Goal: Task Accomplishment & Management: Manage account settings

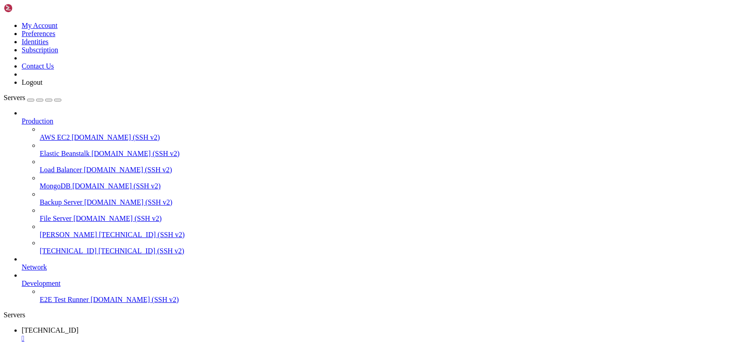
scroll to position [641, 0]
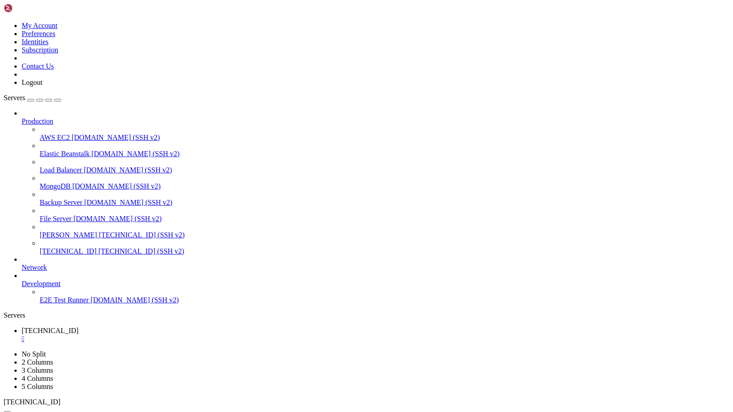
scroll to position [641, 0]
drag, startPoint x: 196, startPoint y: 503, endPoint x: 317, endPoint y: 505, distance: 121.7
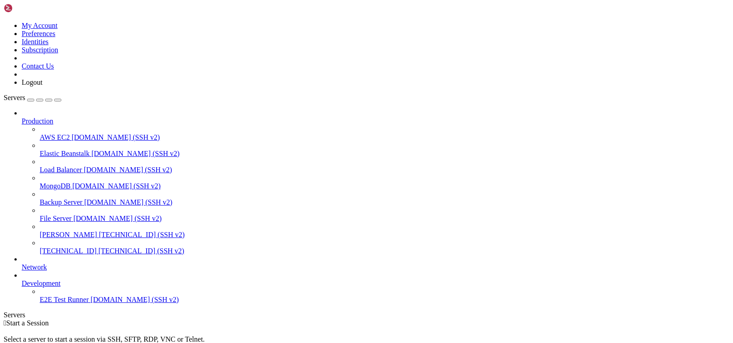
click at [84, 247] on span "[TECHNICAL_ID]" at bounding box center [68, 251] width 57 height 8
click at [4, 22] on link at bounding box center [4, 22] width 0 height 0
click at [4, 94] on link "Servers" at bounding box center [33, 98] width 58 height 8
click at [34, 99] on button "button" at bounding box center [30, 100] width 7 height 3
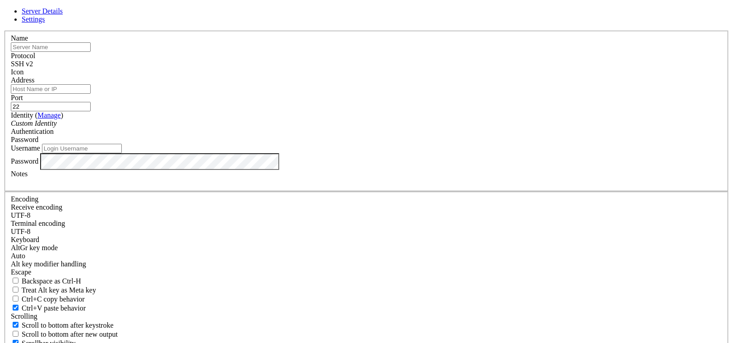
click at [91, 52] on input "text" at bounding box center [51, 46] width 80 height 9
type input "Ubuntu"
click at [91, 94] on input "Address" at bounding box center [51, 88] width 80 height 9
paste input "[TECHNICAL_ID]"
type input "[TECHNICAL_ID]"
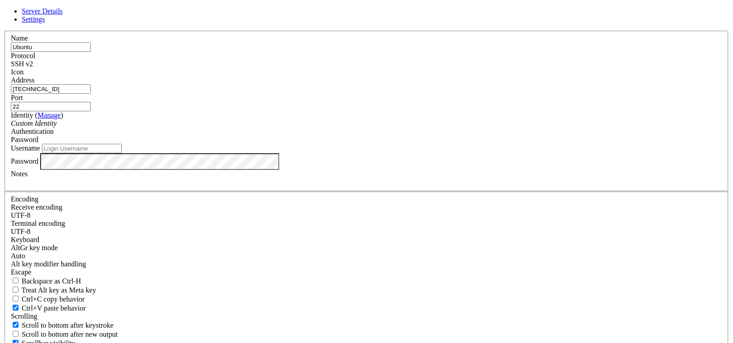
click at [122, 153] on input "Username" at bounding box center [82, 148] width 80 height 9
type input "root"
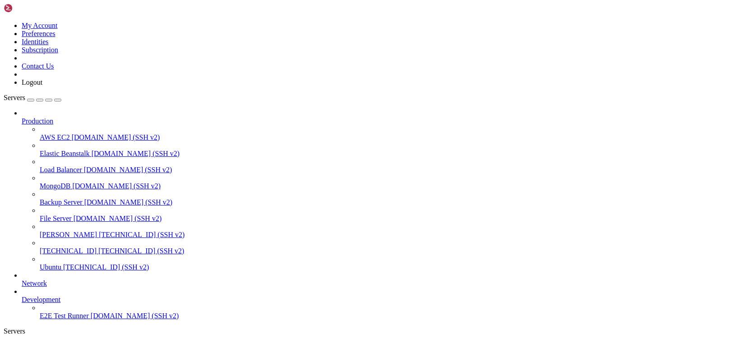
click at [61, 266] on span "Ubuntu" at bounding box center [51, 267] width 22 height 8
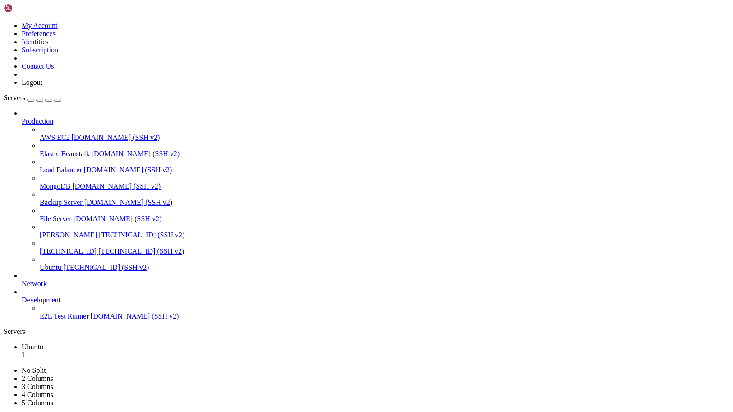
scroll to position [1244, 0]
click at [89, 247] on span "[TECHNICAL_ID]" at bounding box center [68, 251] width 57 height 8
click at [156, 343] on link "Ubuntu " at bounding box center [375, 351] width 707 height 16
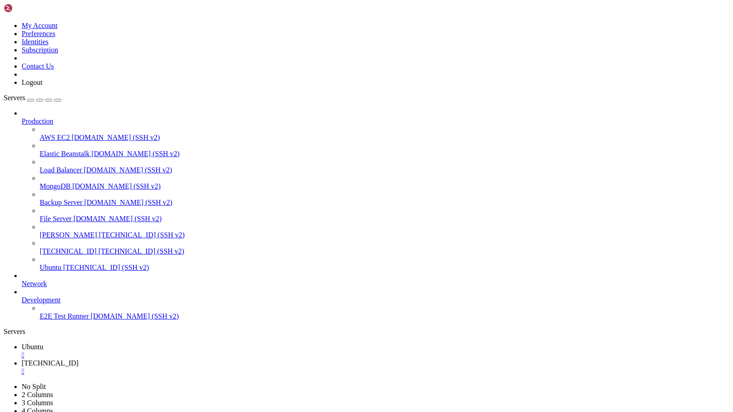
click at [156, 343] on link "Ubuntu " at bounding box center [375, 351] width 707 height 16
click at [159, 343] on div "" at bounding box center [375, 355] width 707 height 8
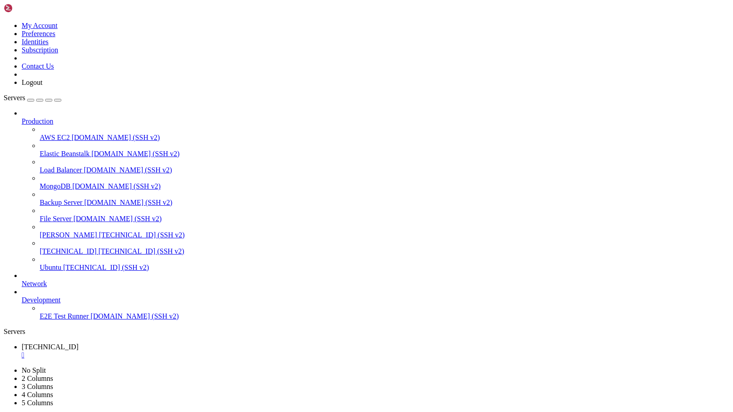
drag, startPoint x: 126, startPoint y: 837, endPoint x: 185, endPoint y: 835, distance: 59.5
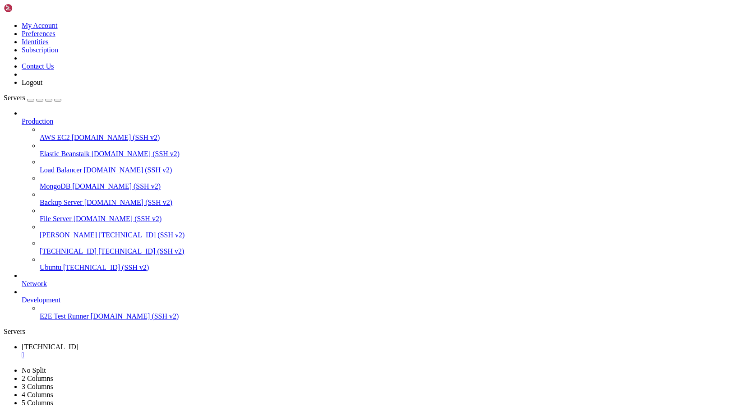
drag, startPoint x: 185, startPoint y: 835, endPoint x: 124, endPoint y: 834, distance: 60.9
drag, startPoint x: 124, startPoint y: 835, endPoint x: 184, endPoint y: 832, distance: 61.0
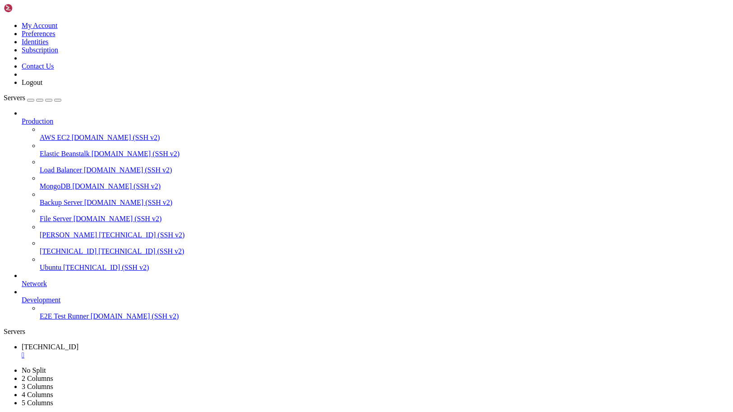
drag, startPoint x: 184, startPoint y: 832, endPoint x: 117, endPoint y: 834, distance: 67.2
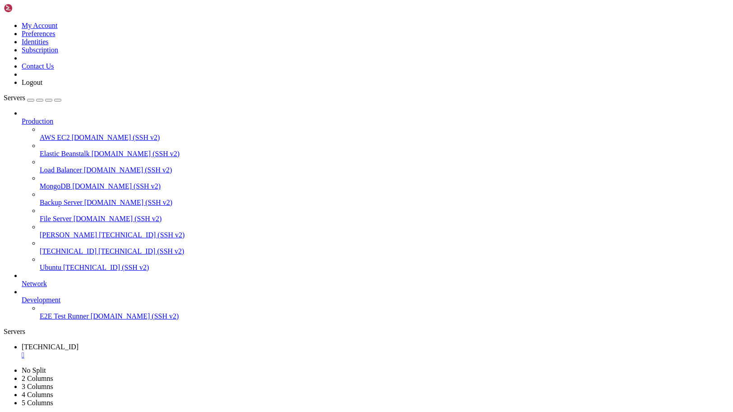
drag, startPoint x: 117, startPoint y: 834, endPoint x: 181, endPoint y: 836, distance: 63.6
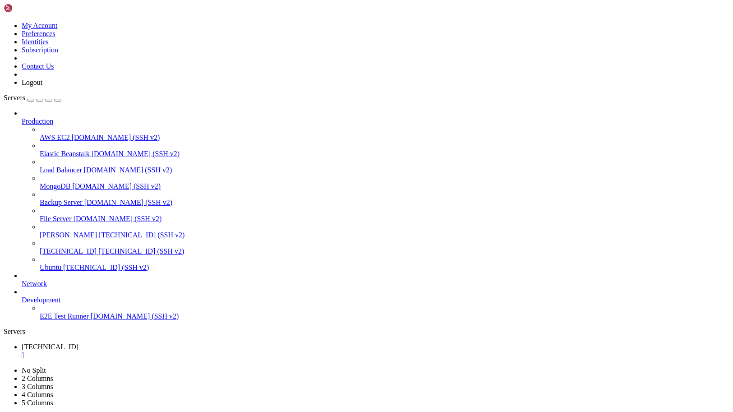
click at [31, 100] on div "button" at bounding box center [31, 100] width 0 height 0
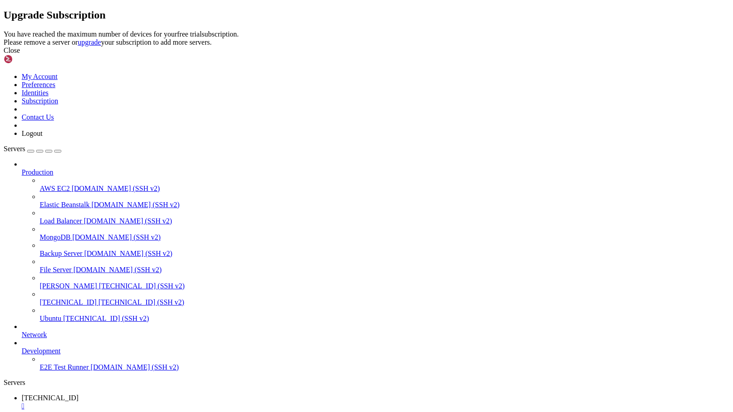
click at [457, 55] on div "Close" at bounding box center [366, 50] width 725 height 8
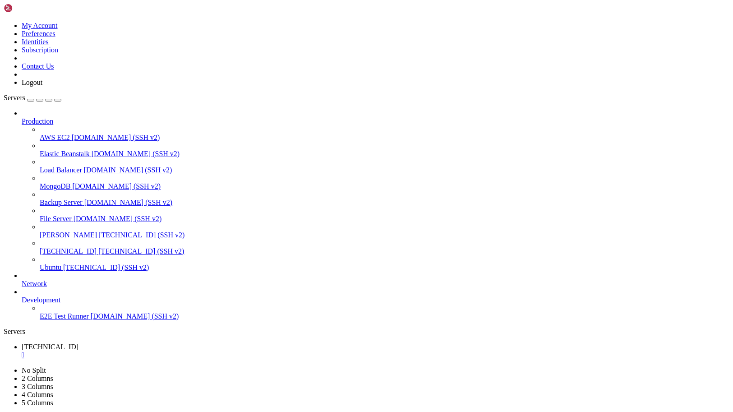
click at [99, 231] on span "[TECHNICAL_ID] (SSH v2)" at bounding box center [142, 235] width 86 height 8
click at [73, 215] on span "[DOMAIN_NAME] (SSH v2)" at bounding box center [117, 219] width 88 height 8
click at [55, 221] on div at bounding box center [366, 206] width 733 height 412
click at [43, 247] on span "[TECHNICAL_ID]" at bounding box center [68, 251] width 57 height 8
click at [66, 215] on span "File Server" at bounding box center [56, 219] width 32 height 8
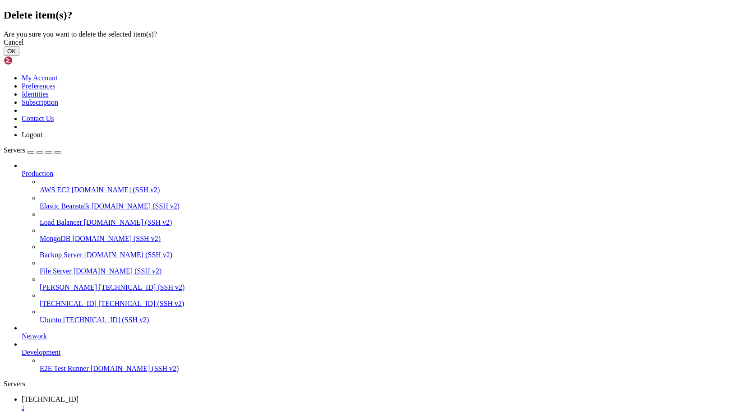
click at [19, 56] on button "OK" at bounding box center [12, 50] width 16 height 9
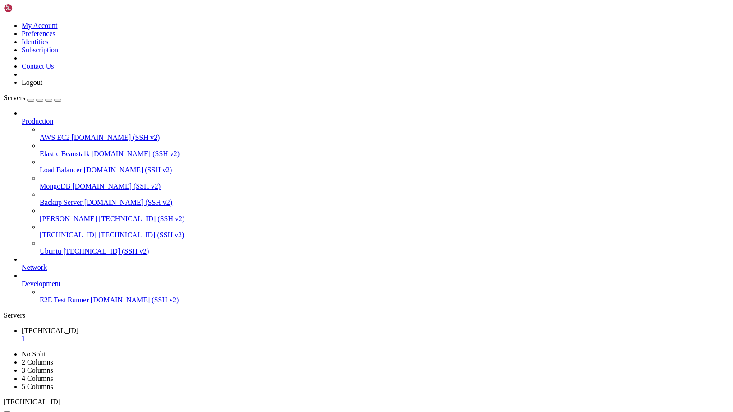
click at [31, 100] on div "button" at bounding box center [31, 100] width 0 height 0
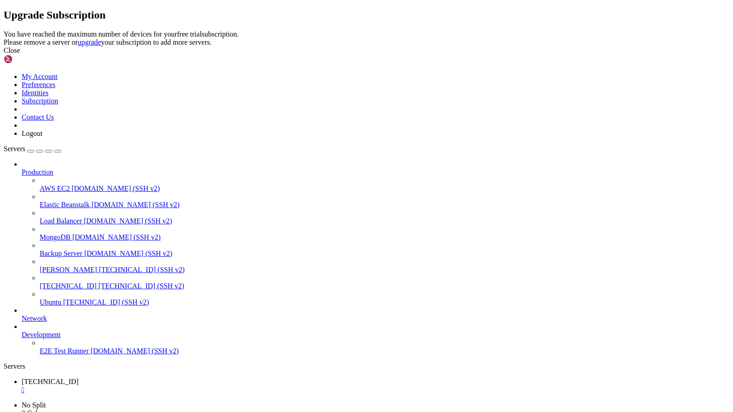
click at [481, 55] on div "Close" at bounding box center [366, 50] width 725 height 8
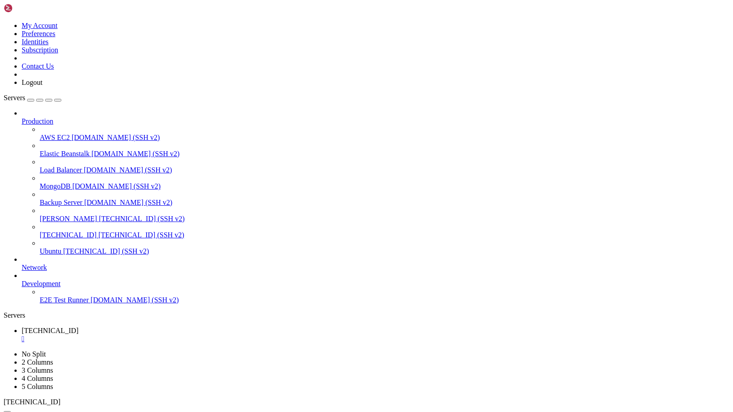
click at [99, 215] on span "[TECHNICAL_ID] (SSH v2)" at bounding box center [142, 219] width 86 height 8
click at [92, 215] on link "[PERSON_NAME] [TECHNICAL_ID] (SSH v2)" at bounding box center [384, 219] width 689 height 8
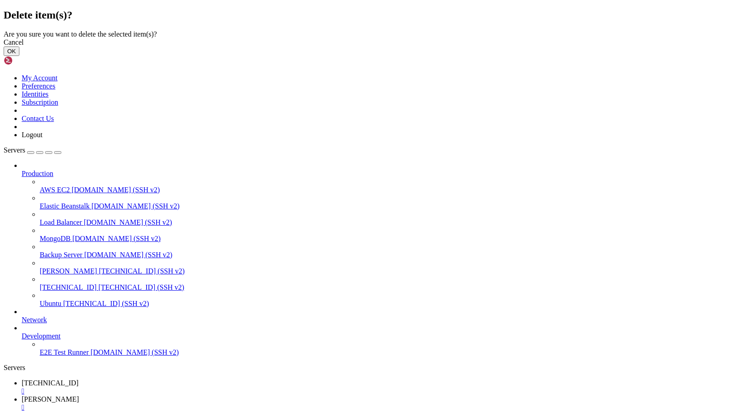
click at [19, 56] on button "OK" at bounding box center [12, 50] width 16 height 9
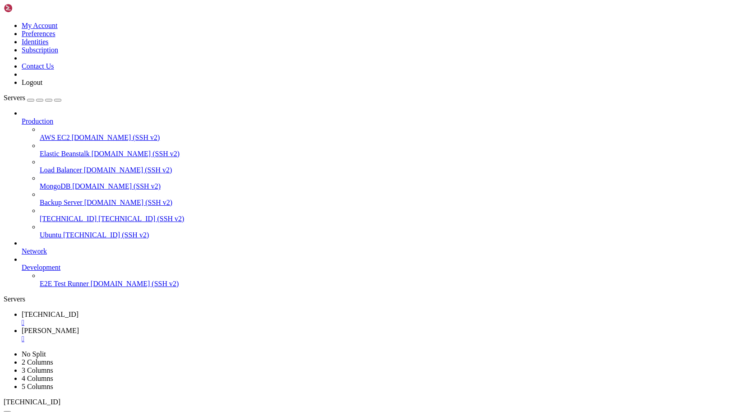
click at [34, 99] on button "button" at bounding box center [30, 100] width 7 height 3
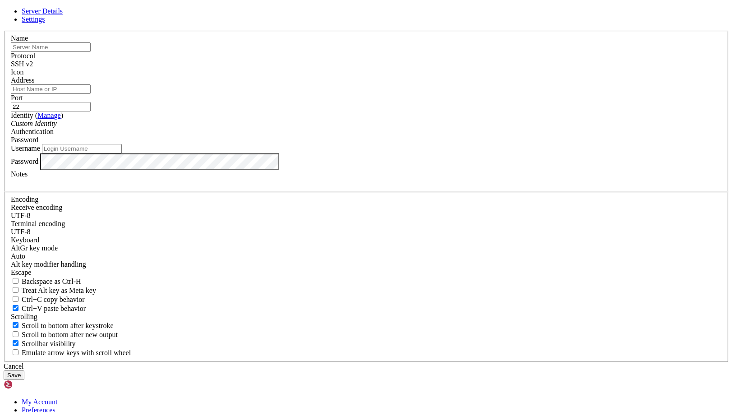
click at [91, 52] on input "text" at bounding box center [51, 46] width 80 height 9
type input "Beef"
click at [91, 94] on input "Address" at bounding box center [51, 88] width 80 height 9
paste input "[TECHNICAL_ID]"
type input "[TECHNICAL_ID]"
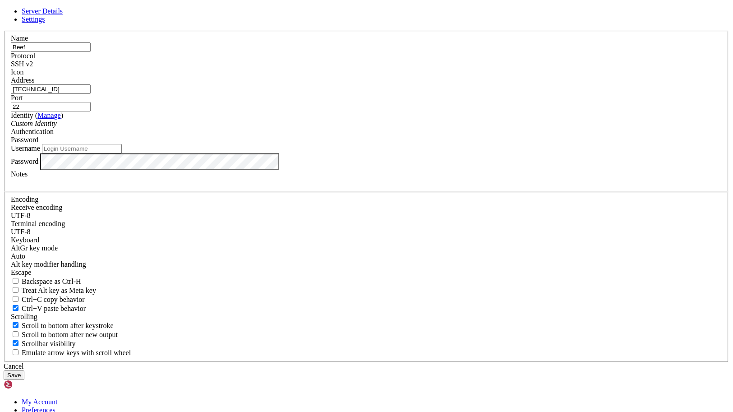
click at [122, 153] on input "Username" at bounding box center [82, 148] width 80 height 9
type input "root"
click at [24, 343] on button "Save" at bounding box center [14, 374] width 21 height 9
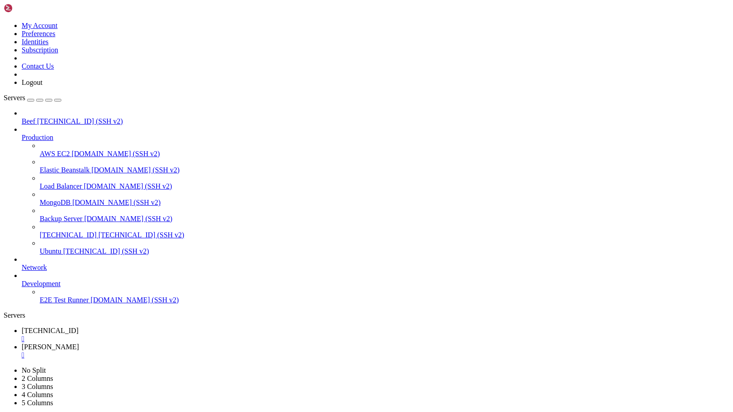
click at [47, 117] on span "[TECHNICAL_ID] (SSH v2)" at bounding box center [80, 121] width 86 height 8
click at [165, 326] on link "[TECHNICAL_ID] " at bounding box center [375, 334] width 707 height 16
click at [170, 334] on div "" at bounding box center [375, 338] width 707 height 8
click at [22, 326] on icon at bounding box center [22, 330] width 0 height 8
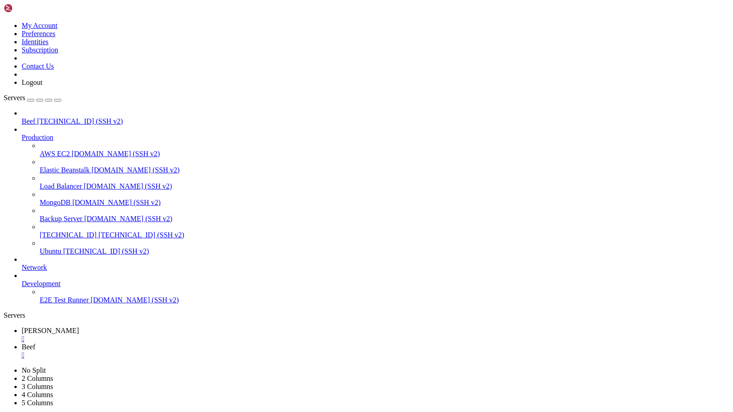
click at [147, 326] on link "Kali " at bounding box center [375, 334] width 707 height 16
click at [146, 334] on div "" at bounding box center [375, 338] width 707 height 8
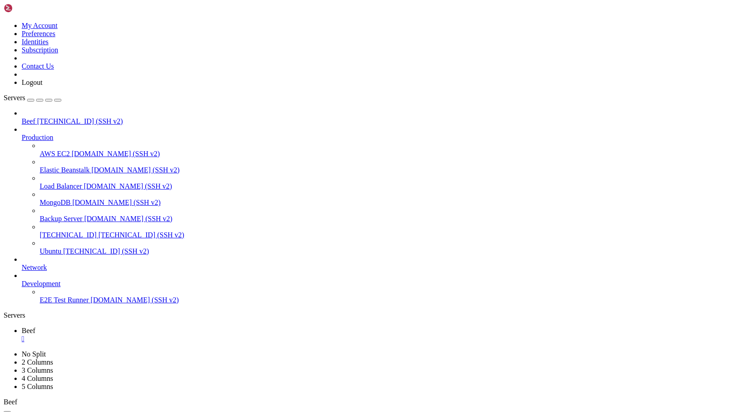
click at [138, 326] on link "Beef " at bounding box center [375, 334] width 707 height 16
click at [147, 326] on link "Beef " at bounding box center [375, 334] width 707 height 16
click at [148, 334] on div "" at bounding box center [375, 338] width 707 height 8
click at [33, 117] on span "Beef" at bounding box center [29, 121] width 14 height 8
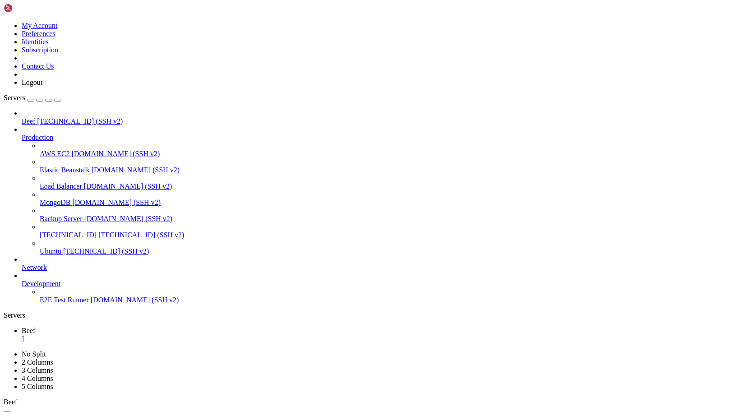
scroll to position [146, 0]
click at [150, 334] on div "" at bounding box center [375, 338] width 707 height 8
click at [35, 117] on span "Beef" at bounding box center [29, 121] width 14 height 8
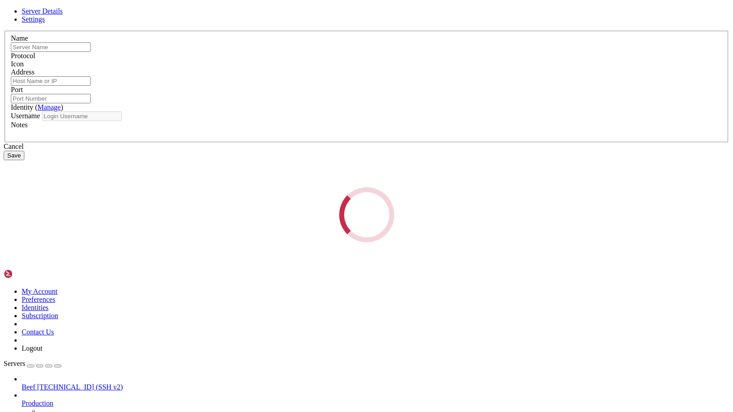
type input "Beef"
type input "[TECHNICAL_ID]"
type input "22"
type input "root"
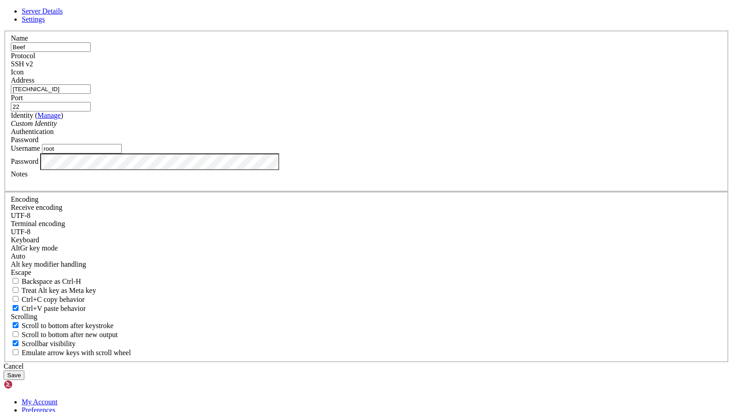
click at [302, 94] on div "Address [TECHNICAL_ID]" at bounding box center [366, 85] width 711 height 18
click at [91, 94] on input "[TECHNICAL_ID]" at bounding box center [51, 88] width 80 height 9
paste input "90.111"
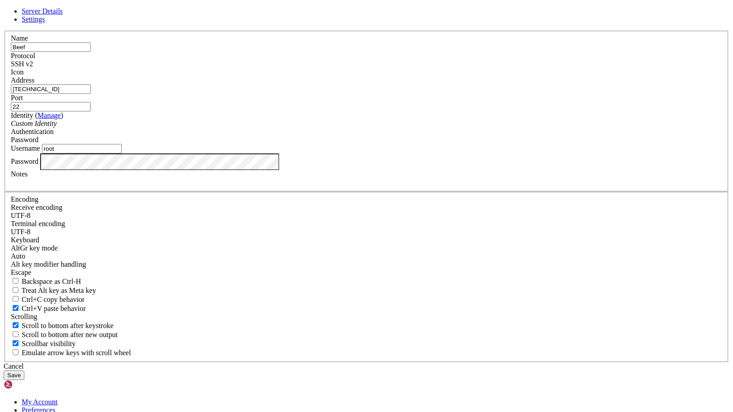
paste input "90.111"
type input "[TECHNICAL_ID]"
click at [24, 343] on button "Save" at bounding box center [14, 374] width 21 height 9
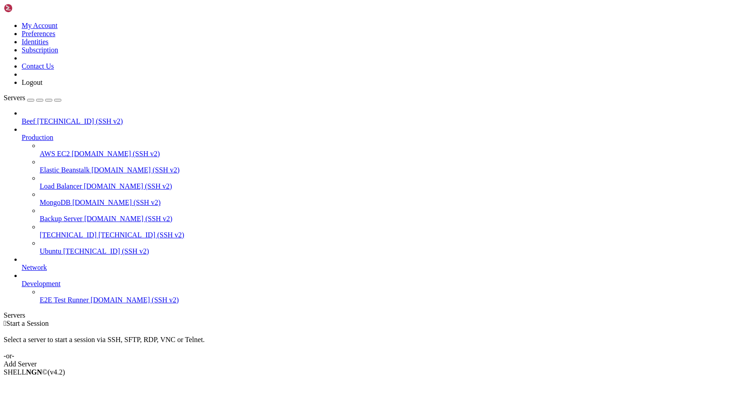
click at [35, 117] on span "Beef" at bounding box center [29, 121] width 14 height 8
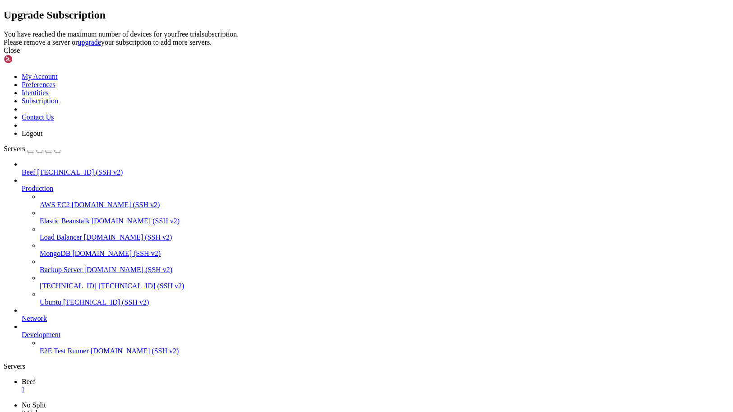
click at [4, 30] on icon at bounding box center [4, 30] width 0 height 0
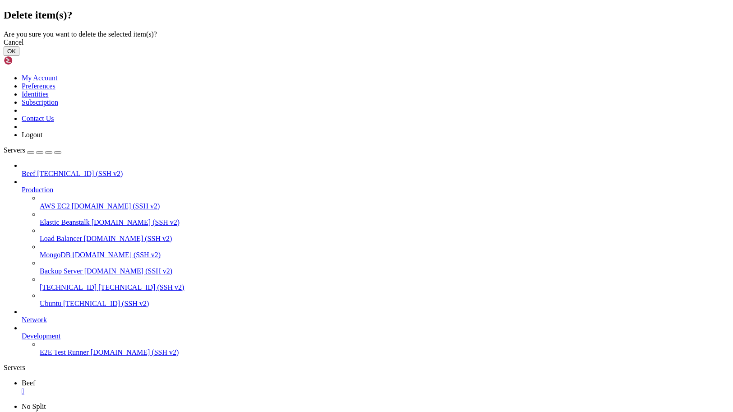
click at [19, 56] on button "OK" at bounding box center [12, 50] width 16 height 9
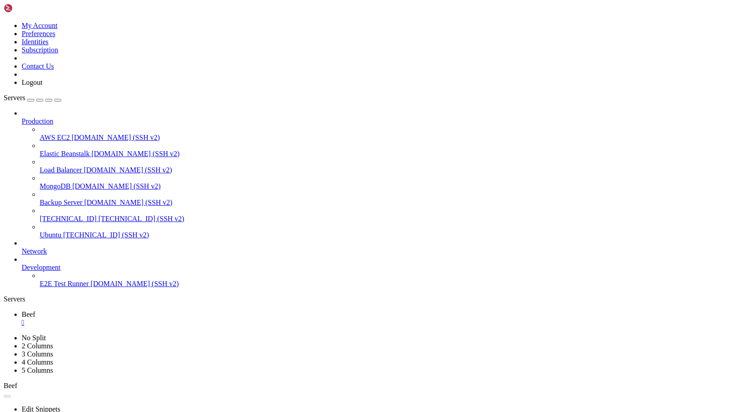
click at [31, 100] on div "button" at bounding box center [31, 100] width 0 height 0
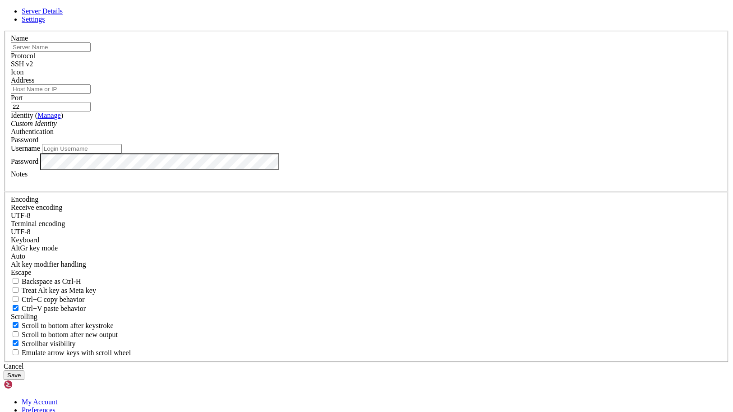
click at [241, 52] on div "Name" at bounding box center [366, 43] width 711 height 18
click at [91, 52] on input "text" at bounding box center [51, 46] width 80 height 9
type input "beef"
click at [91, 94] on input "Address" at bounding box center [51, 88] width 80 height 9
paste input "[TECHNICAL_ID]"
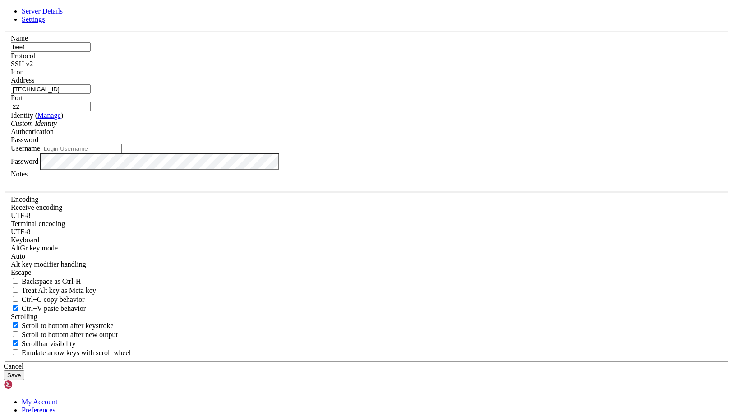
type input "[TECHNICAL_ID]"
click at [40, 152] on label "Username" at bounding box center [25, 148] width 29 height 8
click at [122, 153] on input "Username" at bounding box center [82, 148] width 80 height 9
type input "root"
click at [24, 343] on button "Save" at bounding box center [14, 374] width 21 height 9
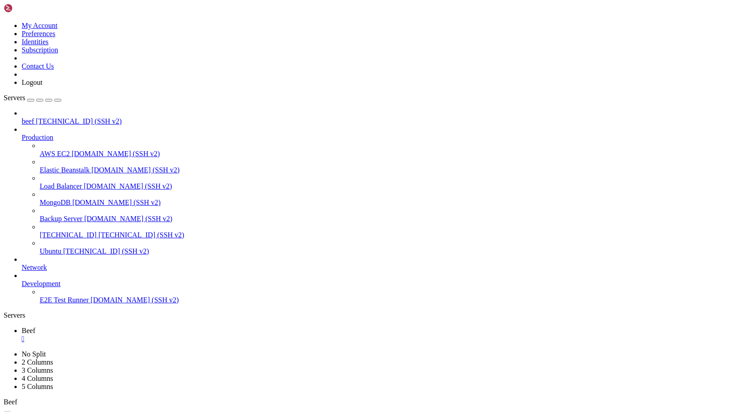
click at [34, 117] on span "beef" at bounding box center [28, 121] width 13 height 8
